Goal: Task Accomplishment & Management: Manage account settings

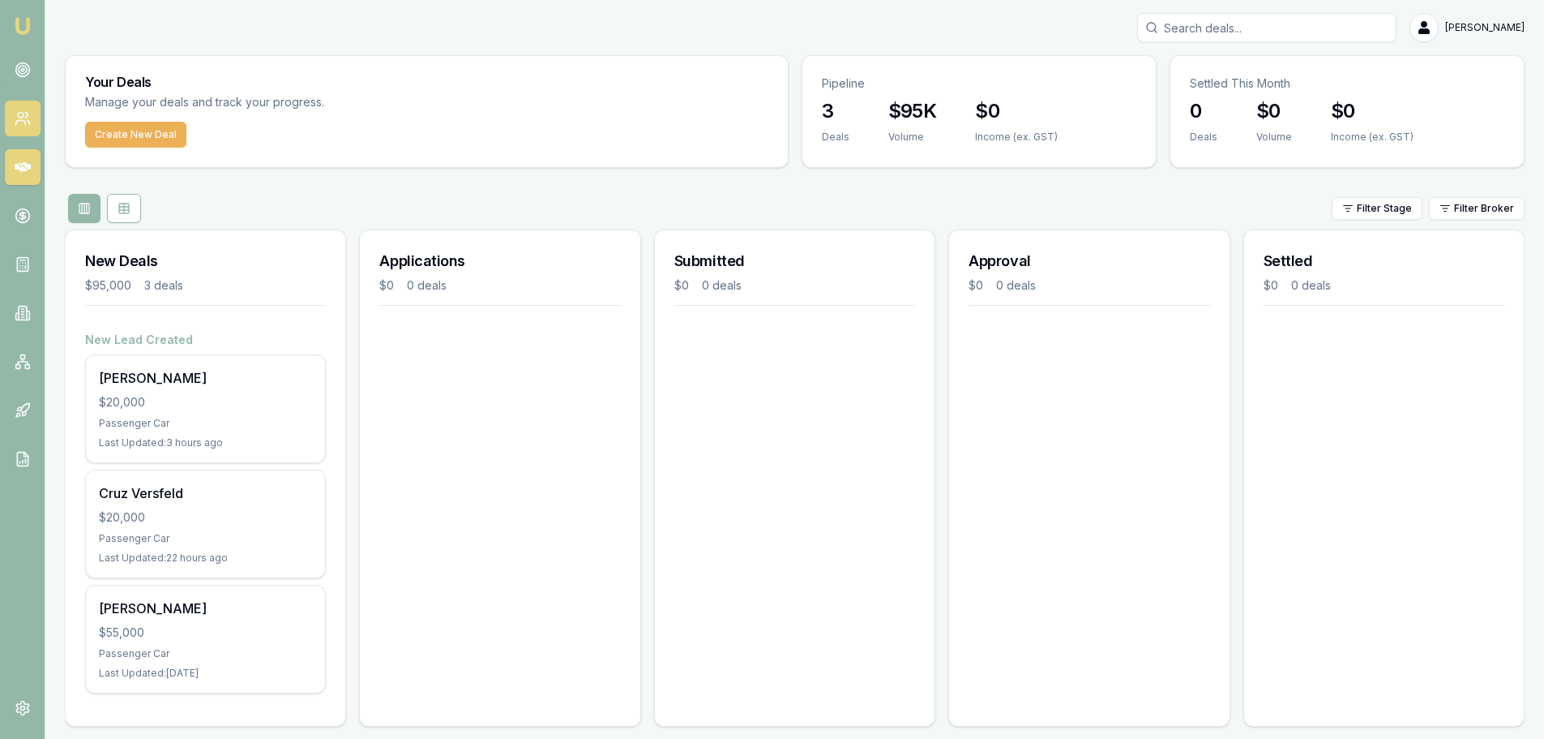
click at [26, 116] on icon at bounding box center [23, 118] width 16 height 16
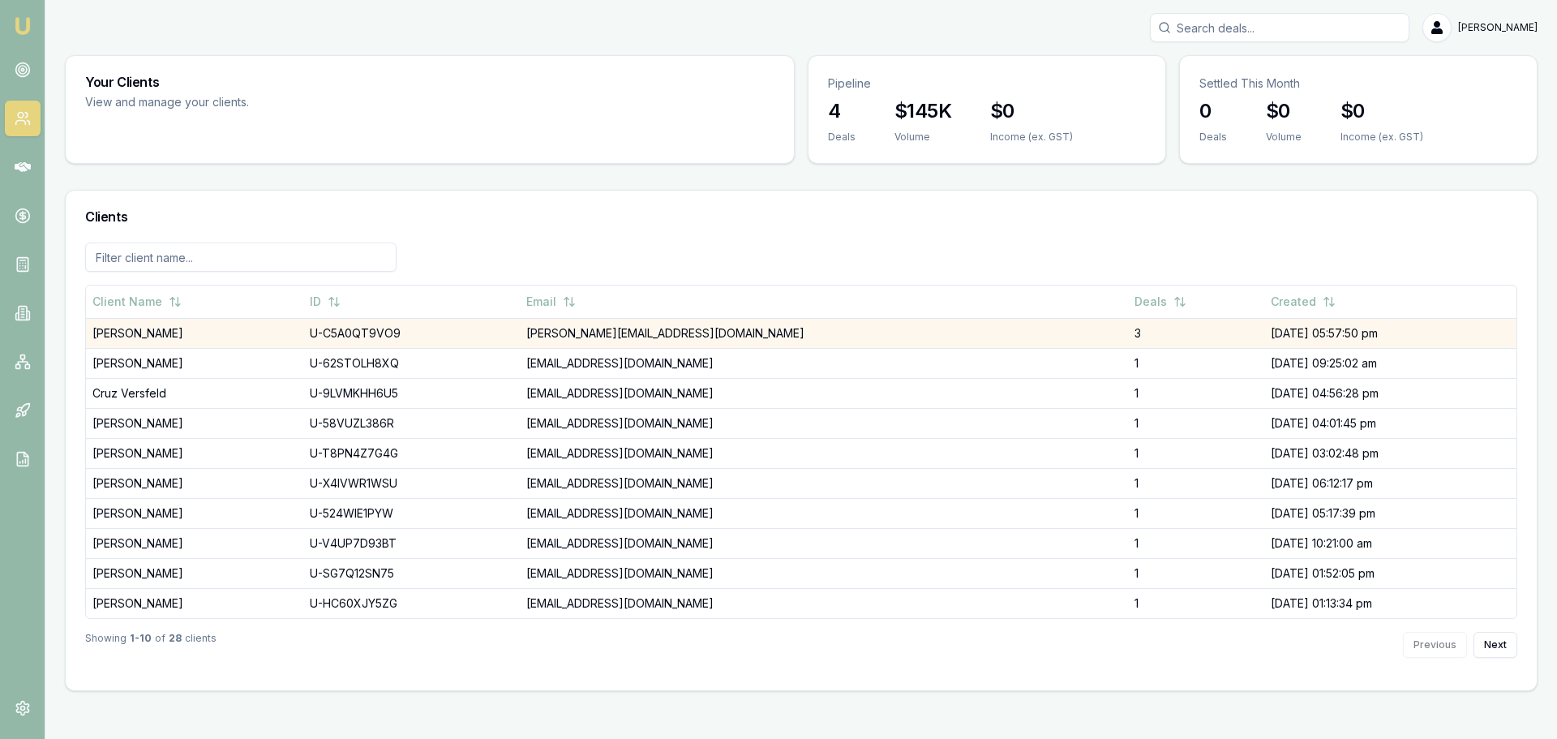
click at [161, 338] on td "[PERSON_NAME]" at bounding box center [194, 333] width 217 height 30
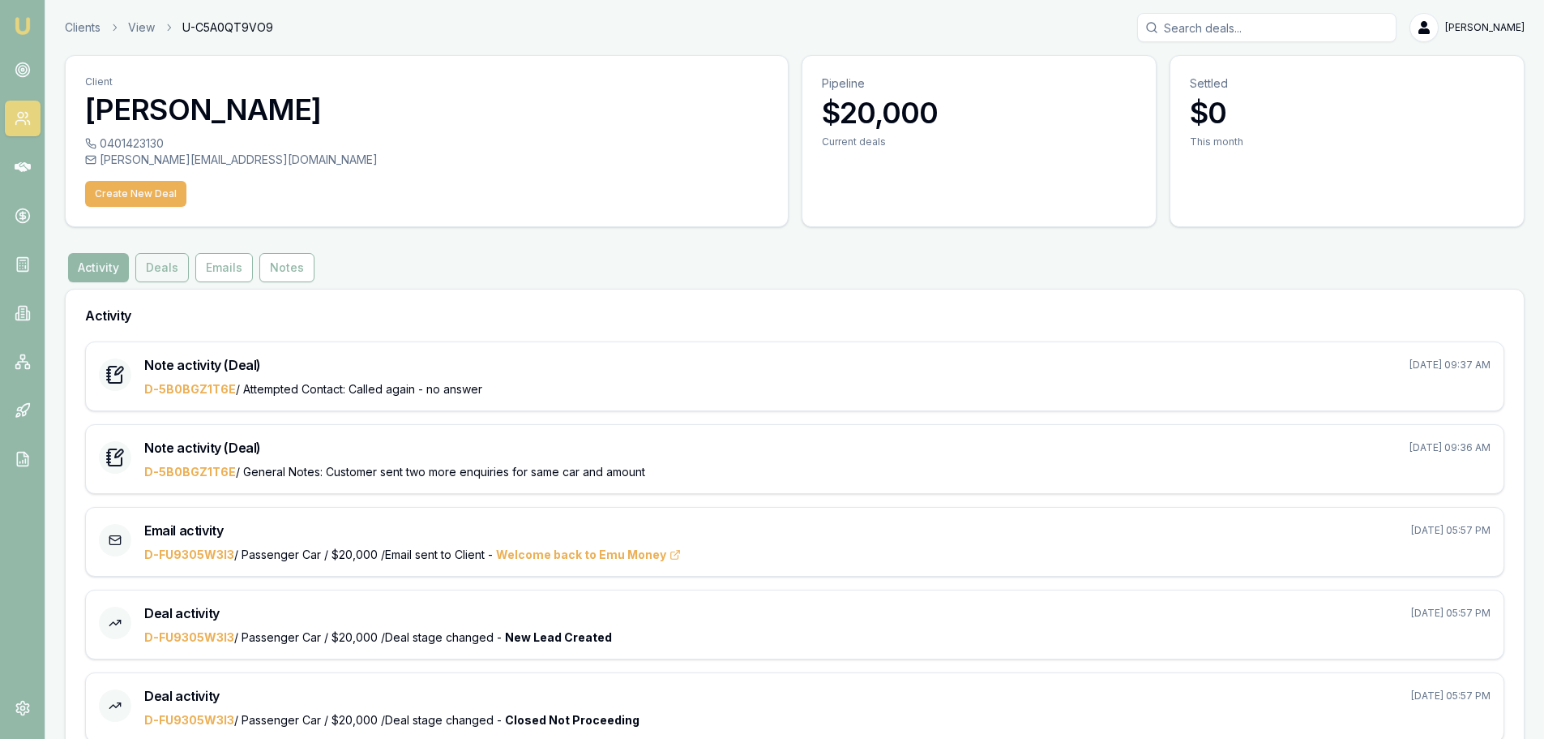
click at [168, 265] on button "Deals" at bounding box center [162, 267] width 54 height 29
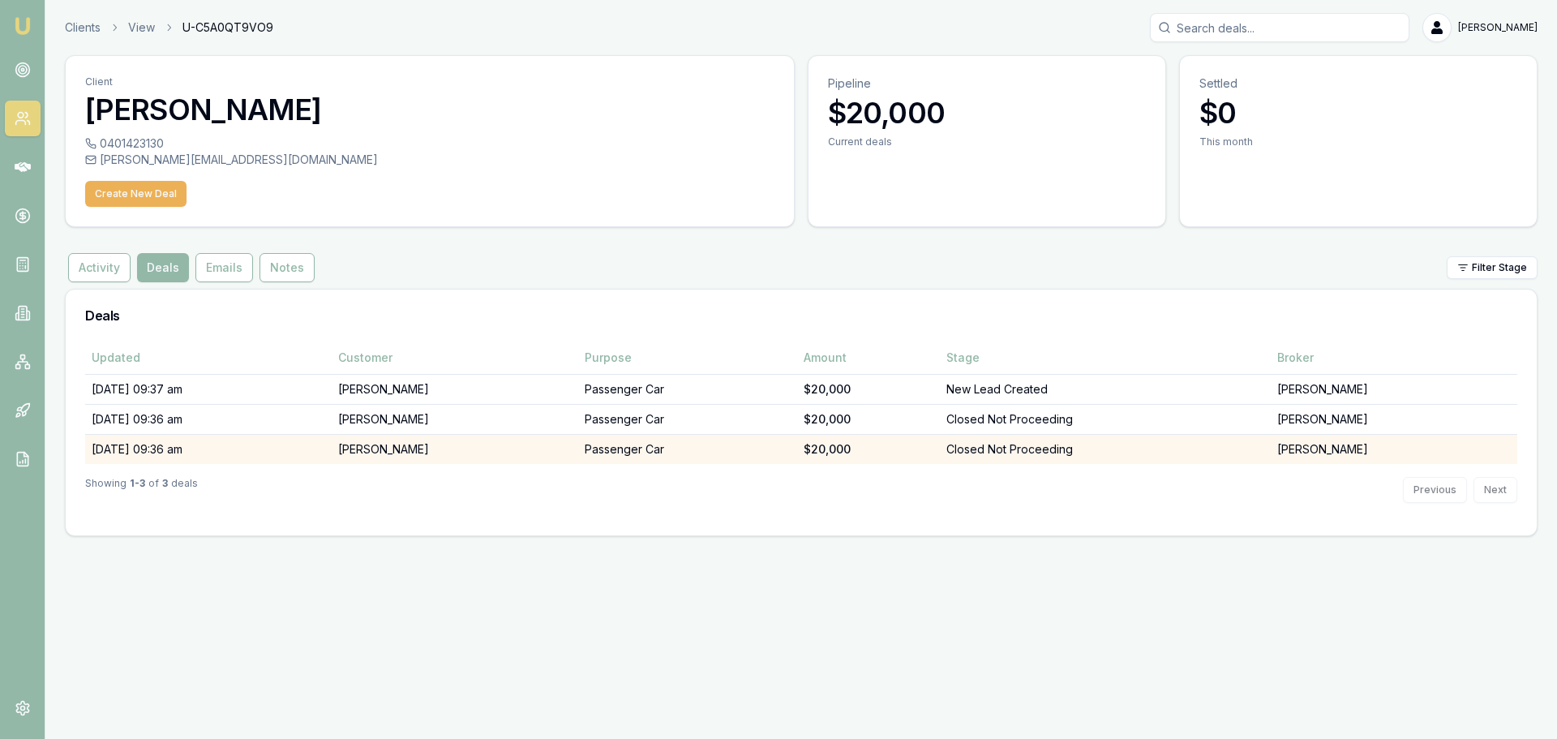
click at [989, 443] on td "Closed Not Proceeding" at bounding box center [1105, 449] width 331 height 30
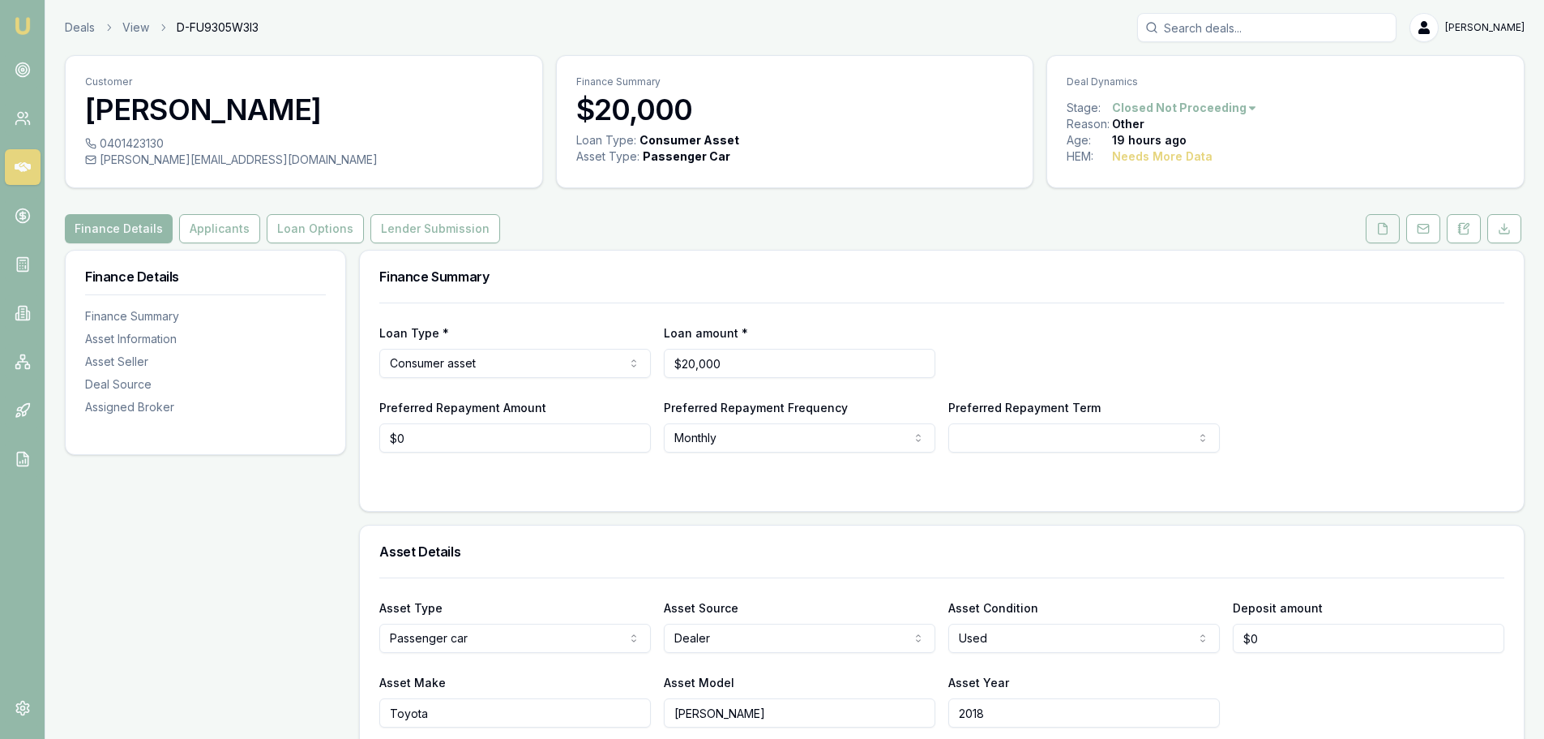
click at [1389, 225] on icon at bounding box center [1383, 228] width 13 height 13
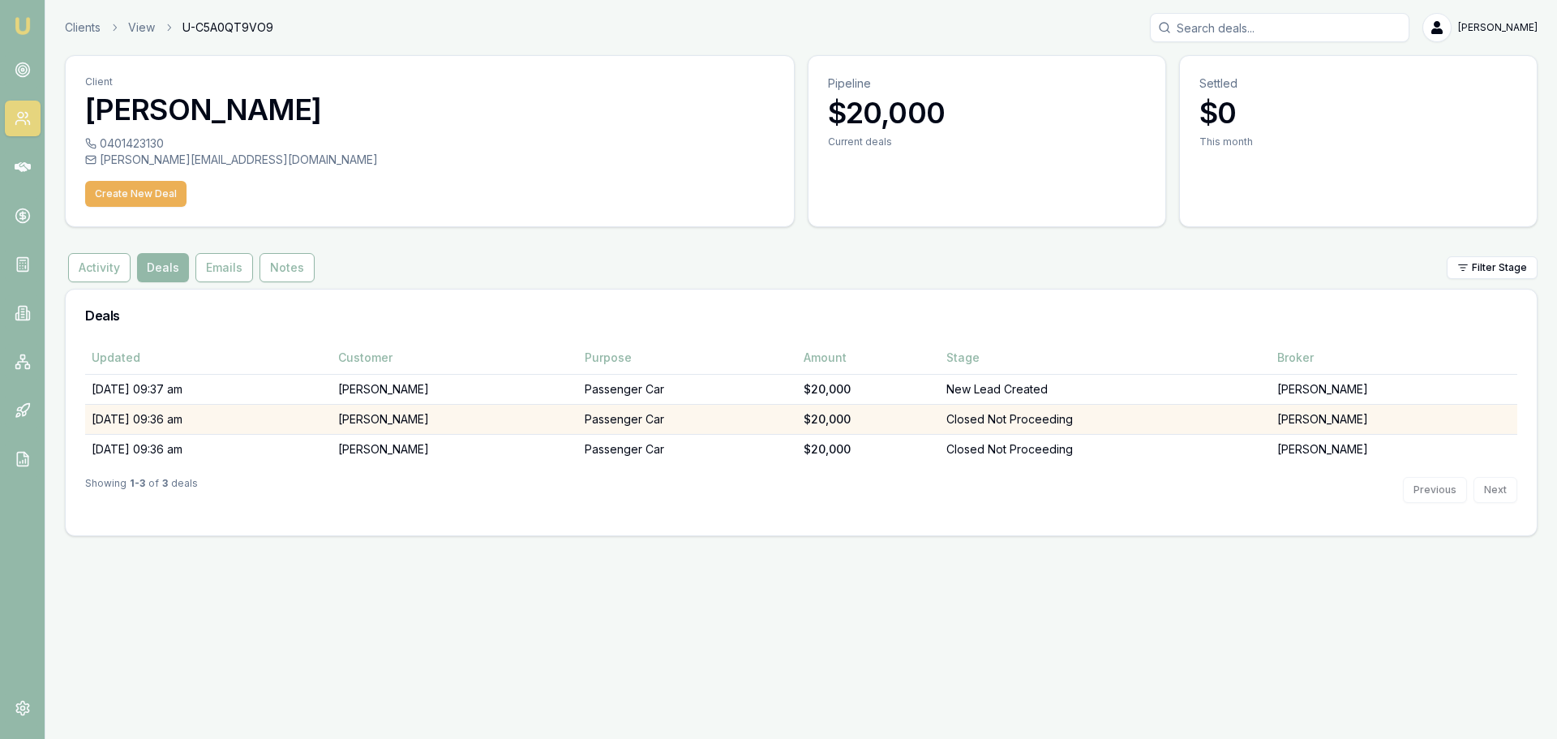
click at [292, 422] on td "[DATE] 09:36 am" at bounding box center [208, 419] width 246 height 30
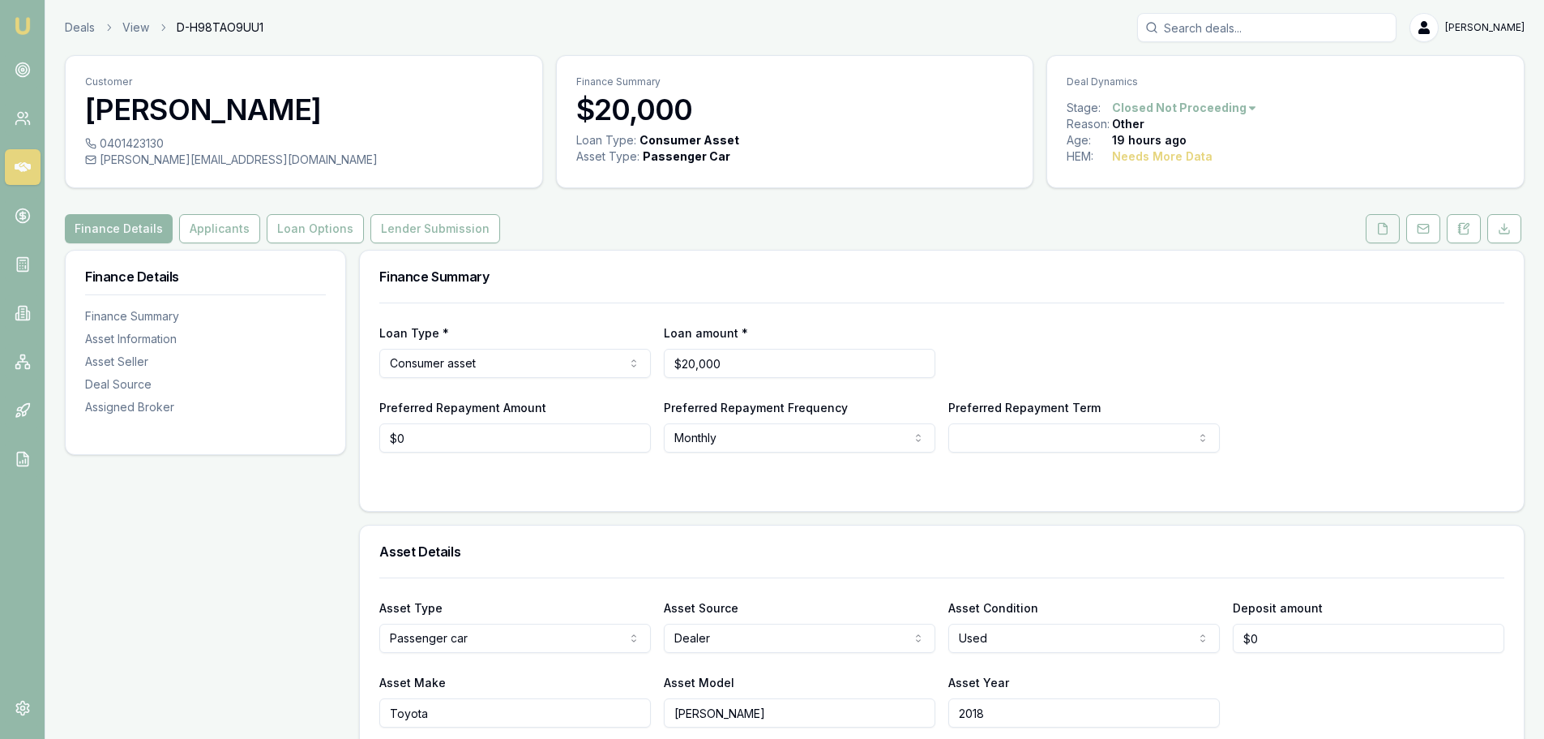
click at [1394, 223] on button at bounding box center [1383, 228] width 34 height 29
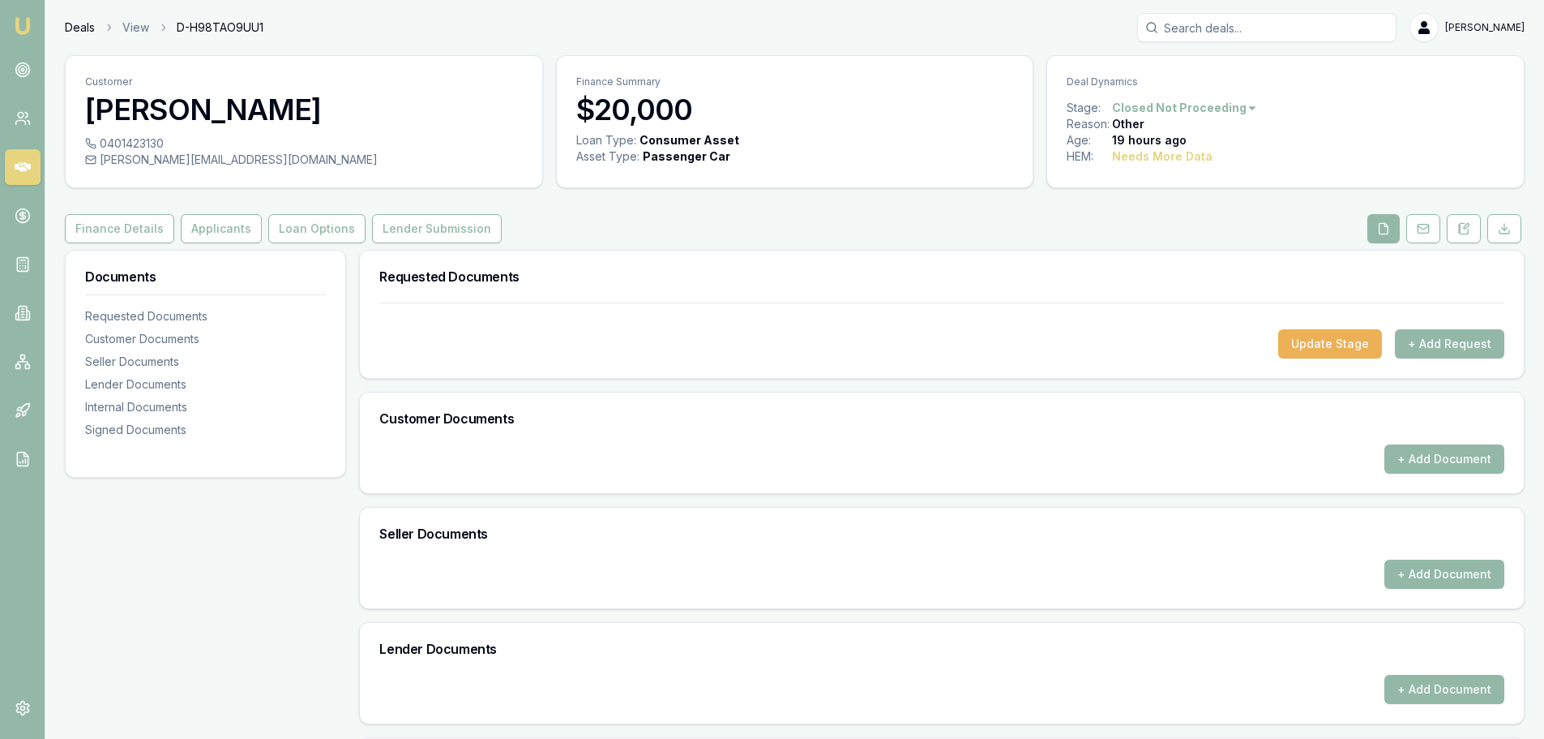
click at [88, 31] on link "Deals" at bounding box center [80, 27] width 30 height 16
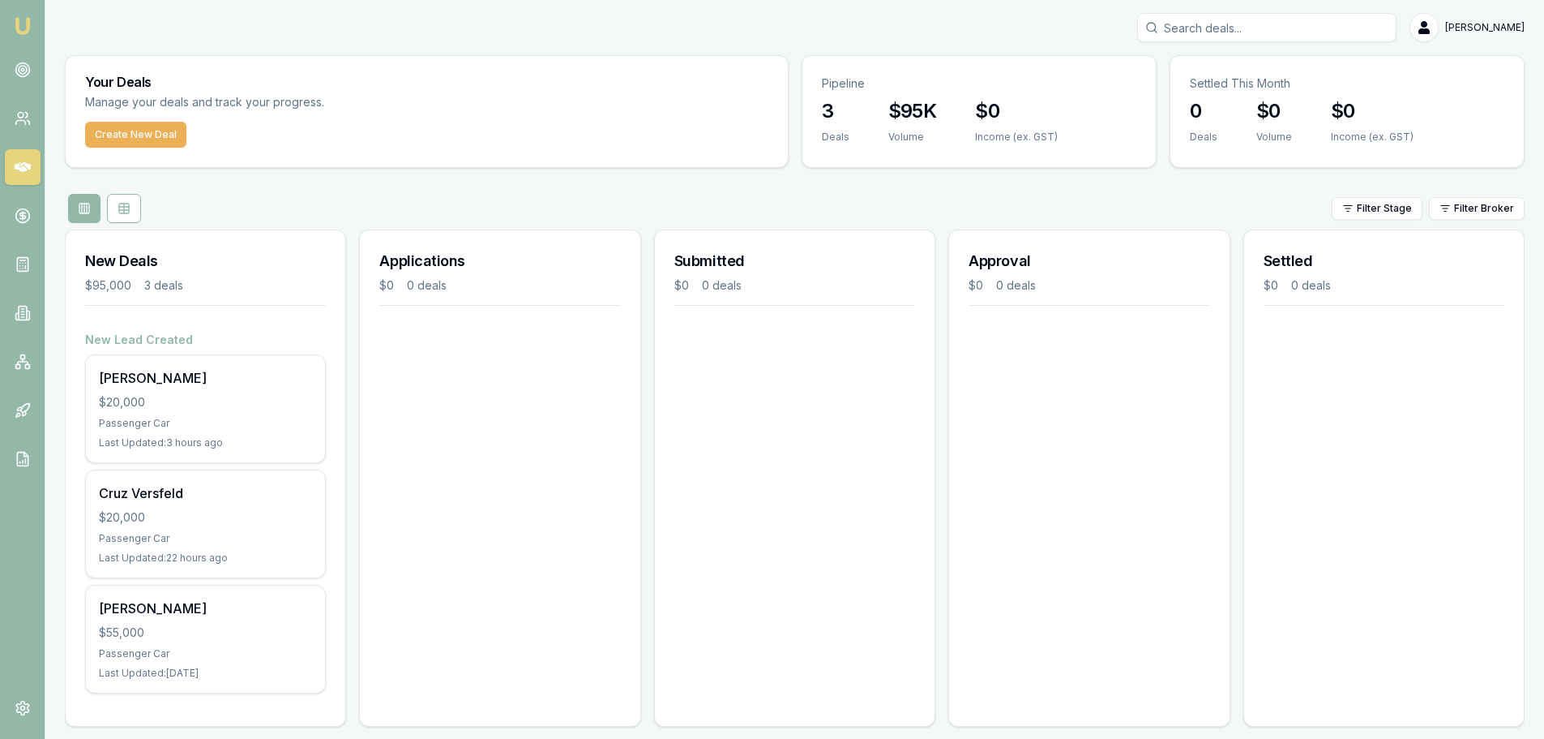
scroll to position [14, 0]
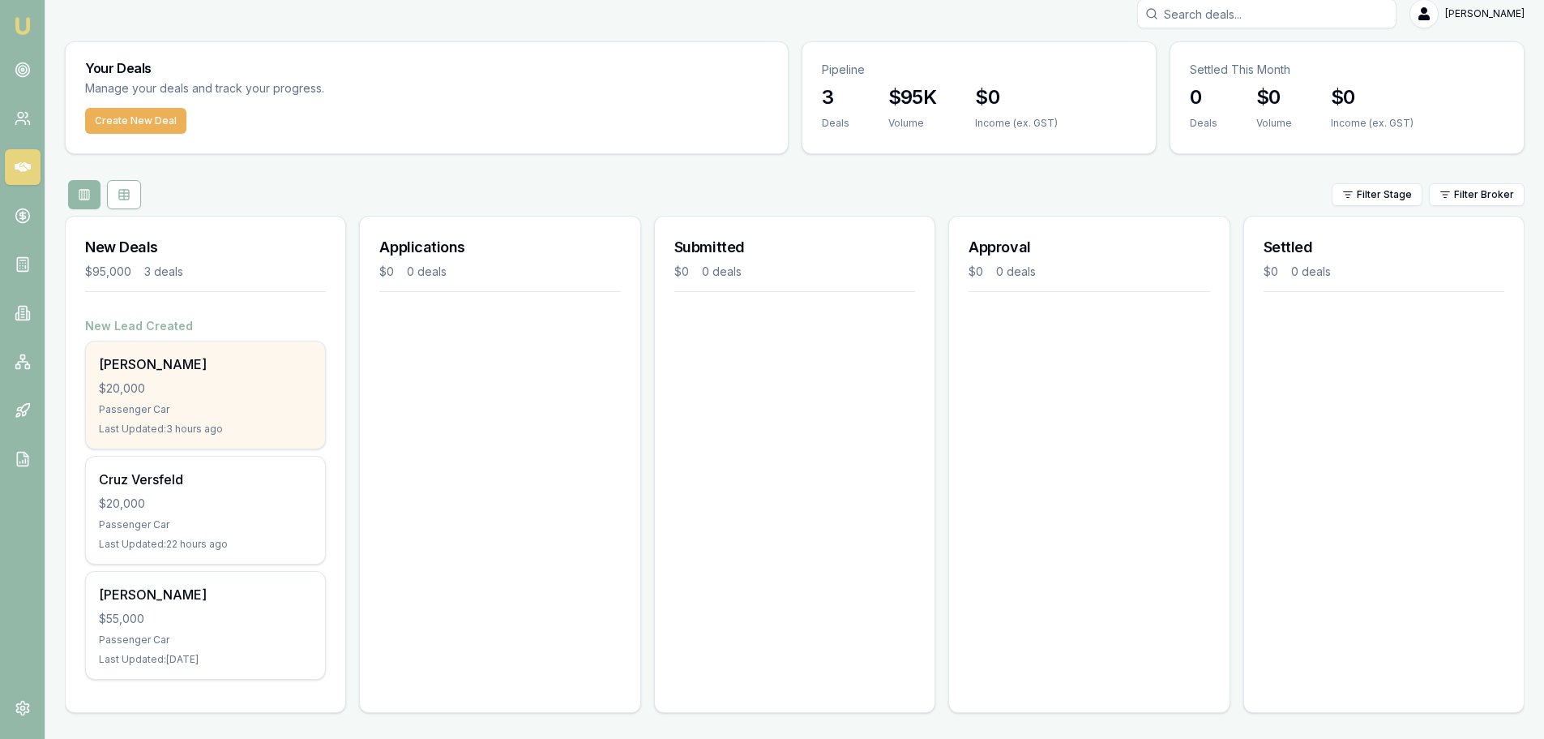
click at [152, 396] on div "$20,000" at bounding box center [205, 388] width 213 height 16
